Goal: Task Accomplishment & Management: Manage account settings

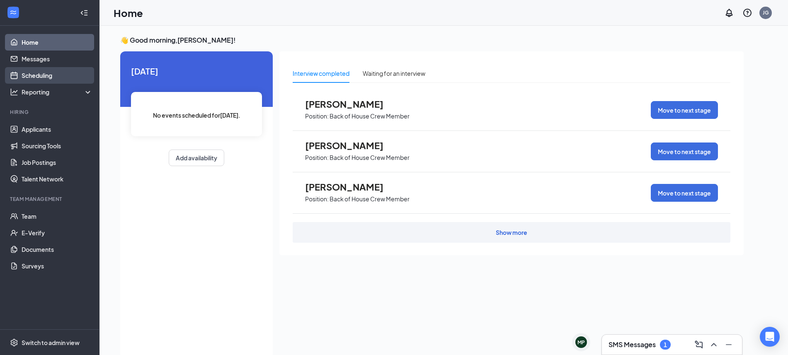
click at [43, 72] on link "Scheduling" at bounding box center [57, 75] width 71 height 17
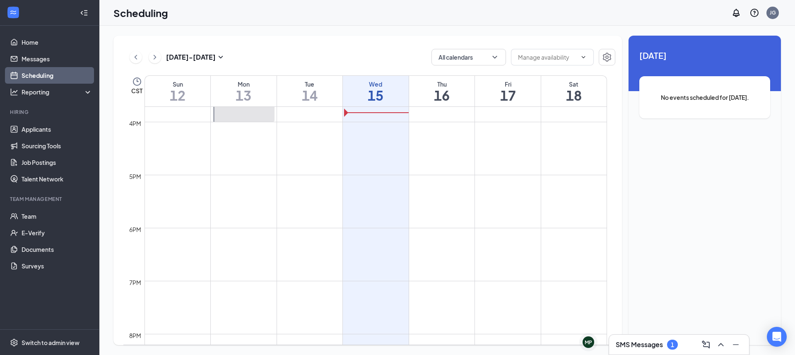
scroll to position [880, 0]
click at [155, 59] on icon "ChevronRight" at bounding box center [155, 57] width 8 height 10
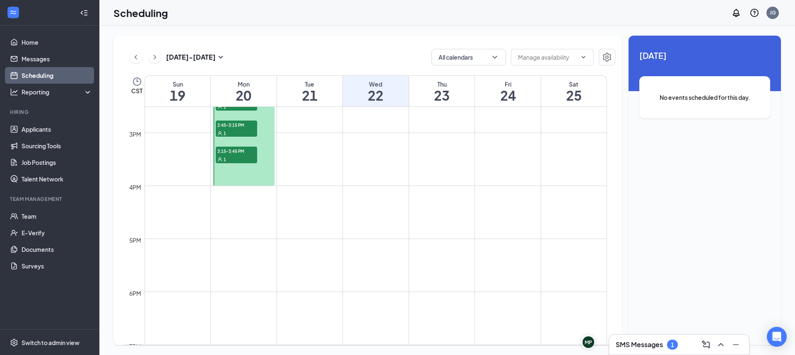
scroll to position [718, 0]
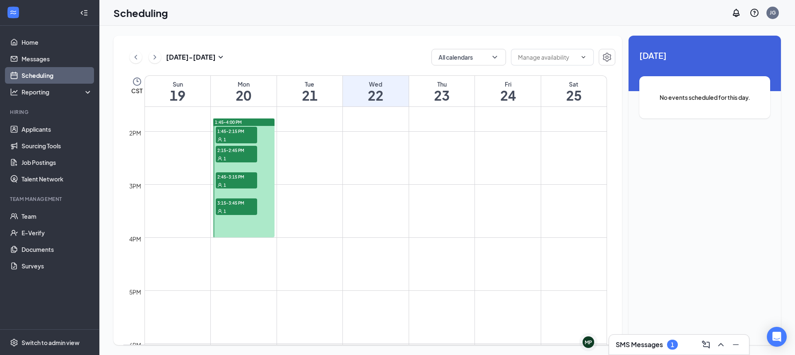
click at [232, 134] on span "1:45-2:15 PM" at bounding box center [236, 131] width 41 height 8
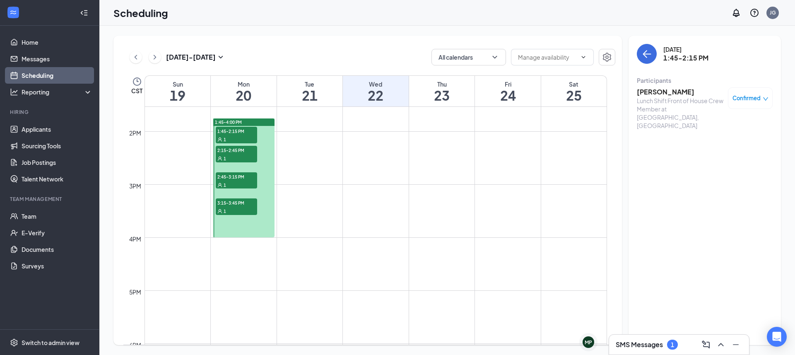
click at [233, 149] on span "2:15-2:45 PM" at bounding box center [236, 150] width 41 height 8
click at [233, 167] on div at bounding box center [243, 177] width 61 height 119
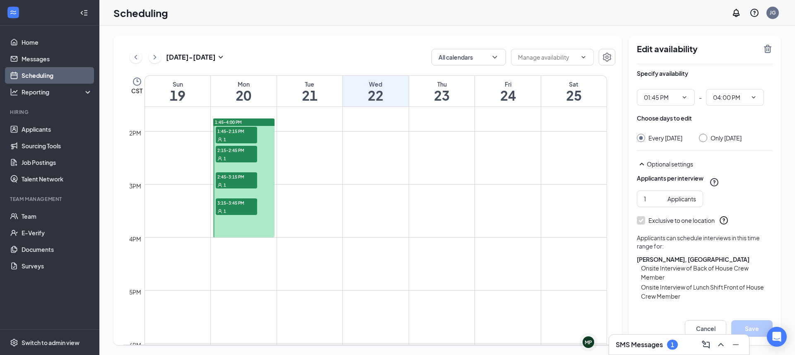
click at [232, 180] on span "2:45-3:15 PM" at bounding box center [236, 176] width 41 height 8
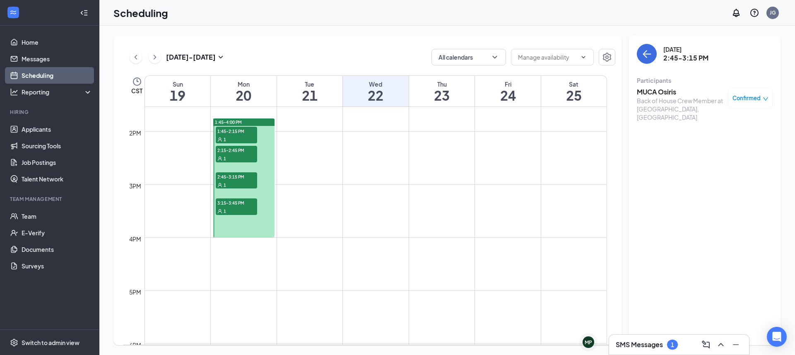
click at [224, 206] on span "3:15-3:45 PM" at bounding box center [236, 202] width 41 height 8
click at [68, 63] on link "Messages" at bounding box center [57, 59] width 71 height 17
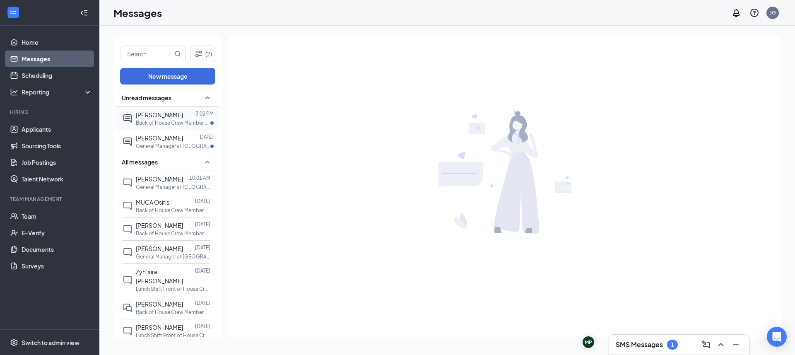
click at [183, 113] on div at bounding box center [189, 114] width 12 height 9
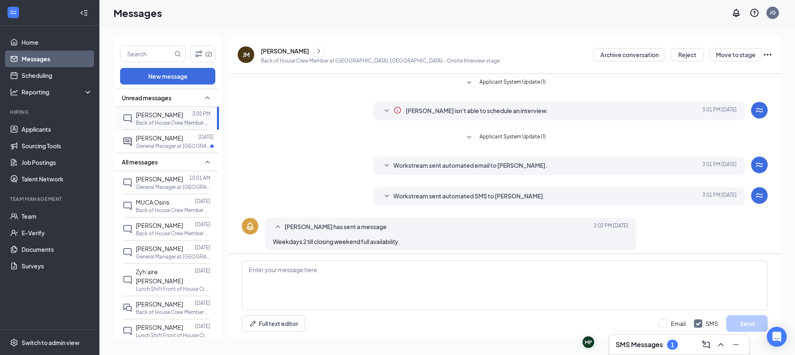
scroll to position [5, 0]
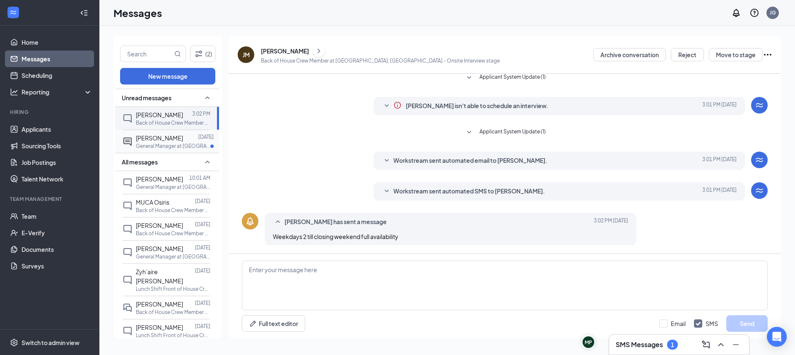
click at [150, 139] on span "[PERSON_NAME]" at bounding box center [159, 137] width 47 height 7
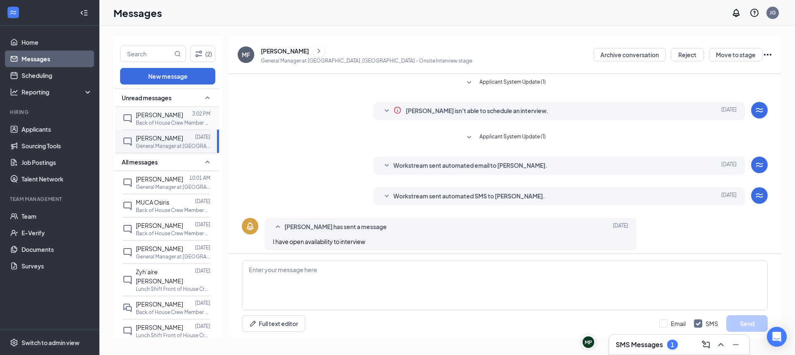
scroll to position [5, 0]
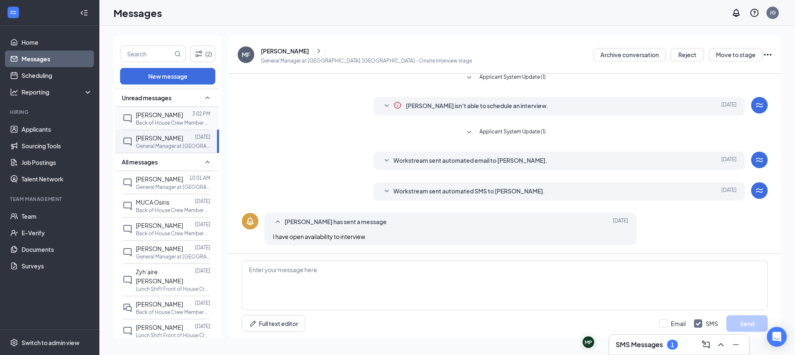
click at [162, 121] on p "Back of House Crew Member at [GEOGRAPHIC_DATA], [GEOGRAPHIC_DATA]" at bounding box center [173, 122] width 75 height 7
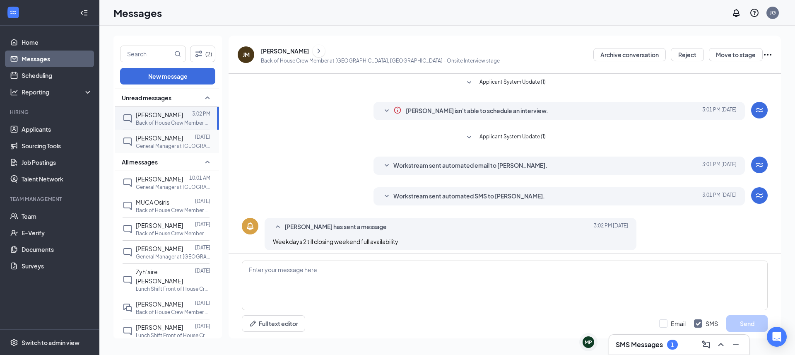
scroll to position [5, 0]
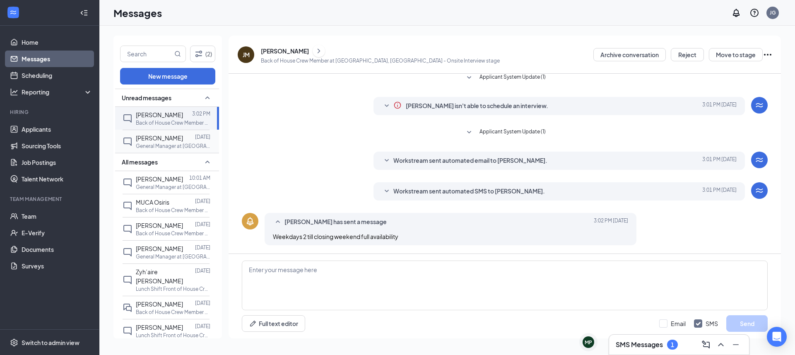
click at [163, 137] on span "[PERSON_NAME]" at bounding box center [159, 137] width 47 height 7
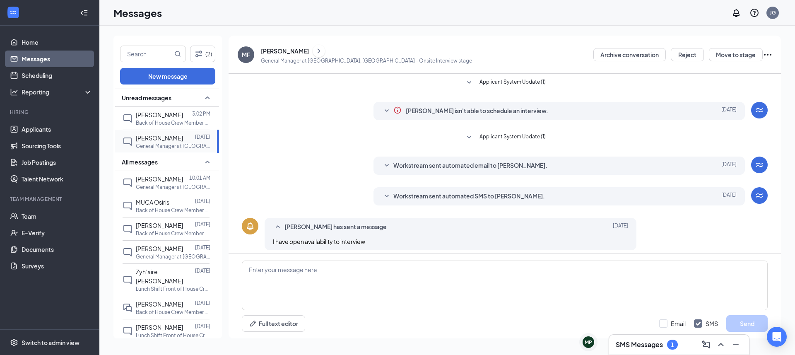
scroll to position [5, 0]
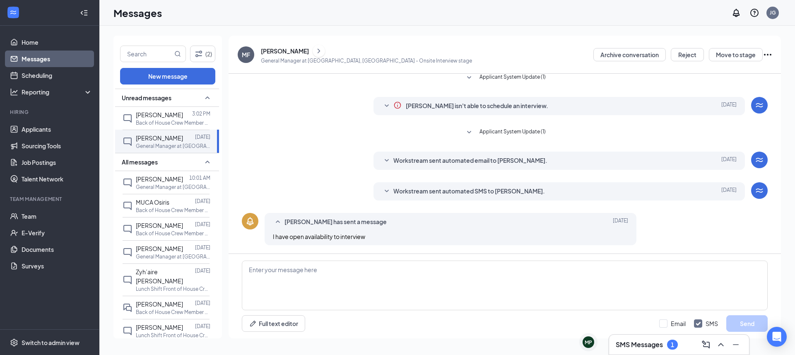
click at [171, 158] on div "All messages" at bounding box center [167, 162] width 104 height 18
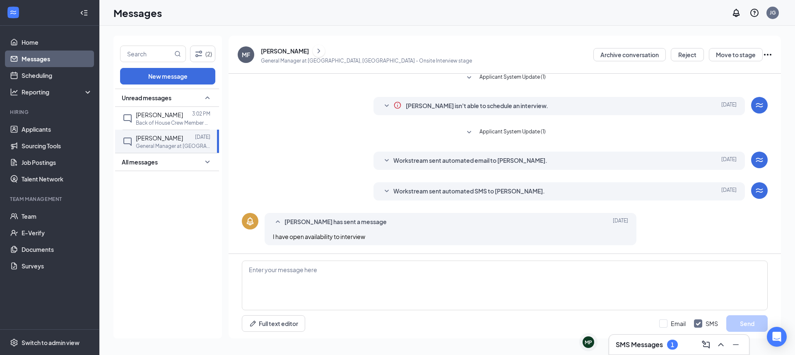
click at [206, 164] on icon "SmallChevronDown" at bounding box center [208, 162] width 10 height 10
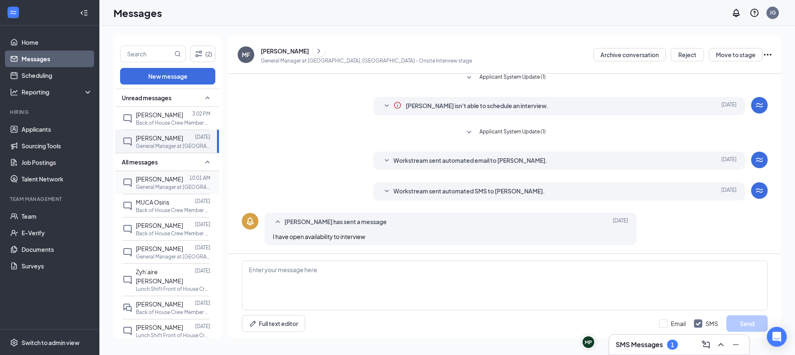
click at [179, 184] on p "General Manager at [GEOGRAPHIC_DATA], [GEOGRAPHIC_DATA]" at bounding box center [173, 187] width 75 height 7
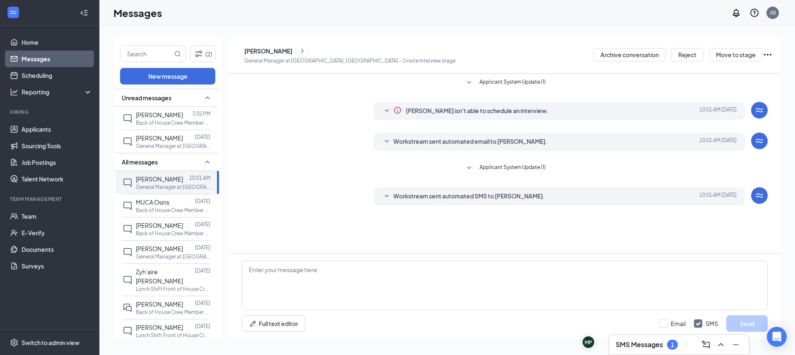
click at [458, 201] on span "Workstream sent automated SMS to [PERSON_NAME]." at bounding box center [470, 196] width 152 height 10
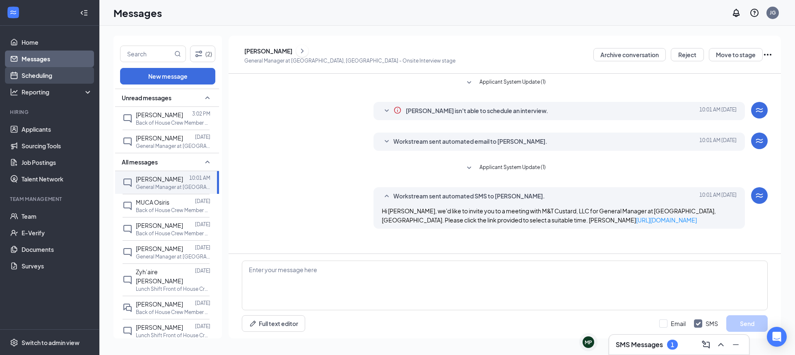
click at [41, 76] on link "Scheduling" at bounding box center [57, 75] width 71 height 17
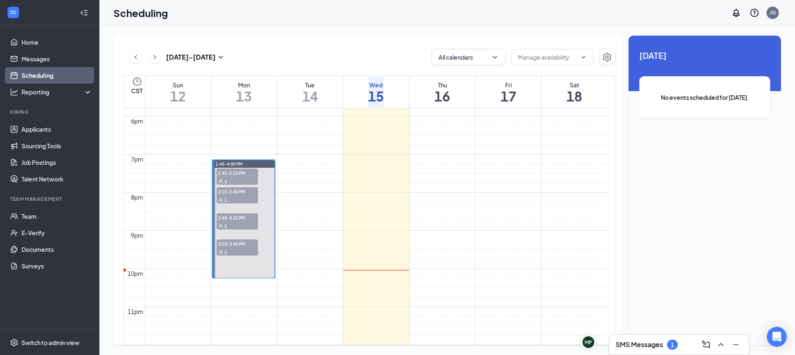
click at [155, 56] on icon "ChevronRight" at bounding box center [155, 57] width 8 height 10
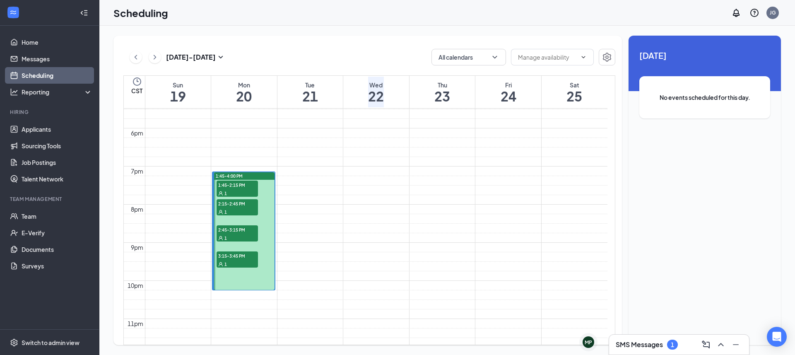
scroll to position [925, 0]
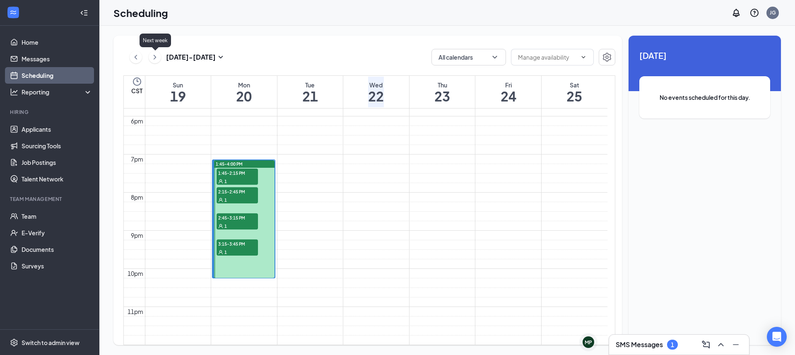
click at [147, 57] on div "[DATE] - [DATE]" at bounding box center [178, 57] width 96 height 17
click at [151, 57] on icon "ChevronRight" at bounding box center [155, 57] width 8 height 10
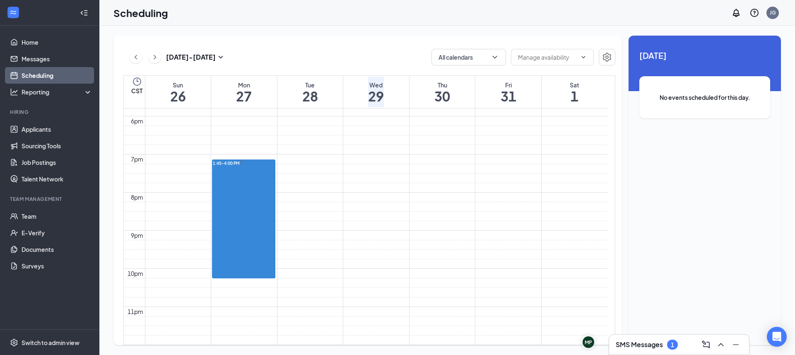
scroll to position [925, 0]
click at [138, 57] on icon "ChevronLeft" at bounding box center [136, 57] width 8 height 10
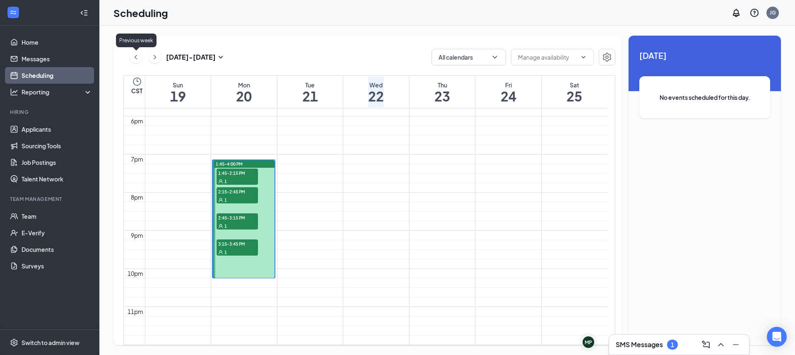
scroll to position [407, 0]
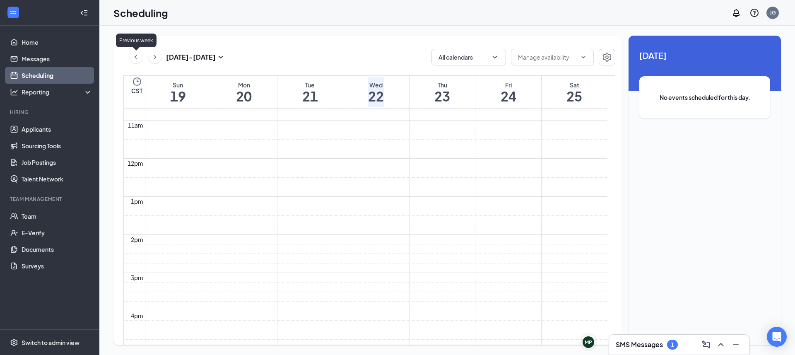
click at [138, 57] on icon "ChevronLeft" at bounding box center [136, 57] width 8 height 10
